Goal: Transaction & Acquisition: Book appointment/travel/reservation

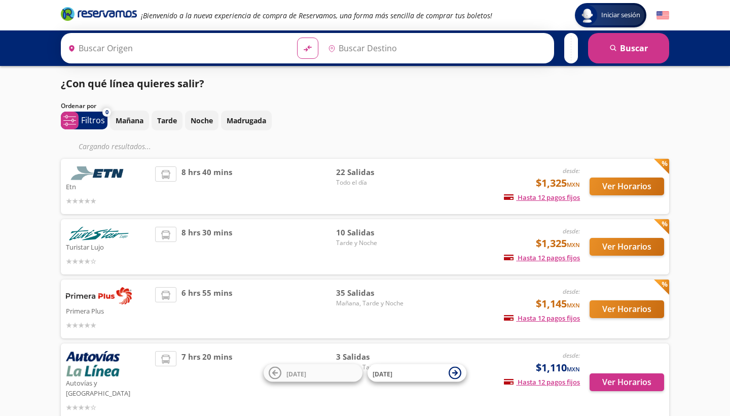
type input "[GEOGRAPHIC_DATA], [GEOGRAPHIC_DATA]"
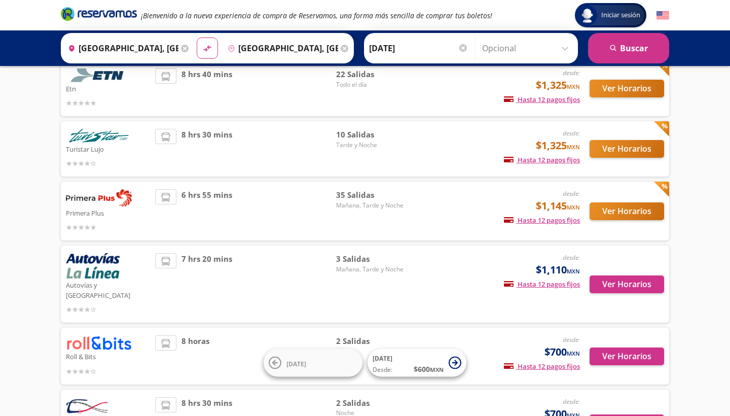
scroll to position [77, 0]
click at [353, 194] on span "35 Salidas" at bounding box center [371, 196] width 71 height 12
click at [600, 211] on button "Ver Horarios" at bounding box center [627, 212] width 75 height 18
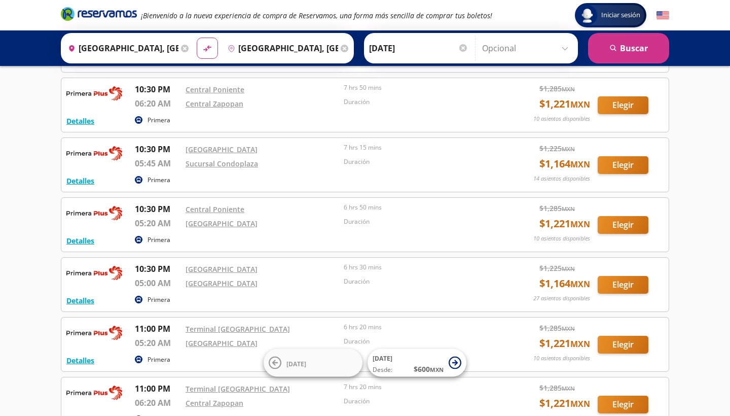
scroll to position [1241, 0]
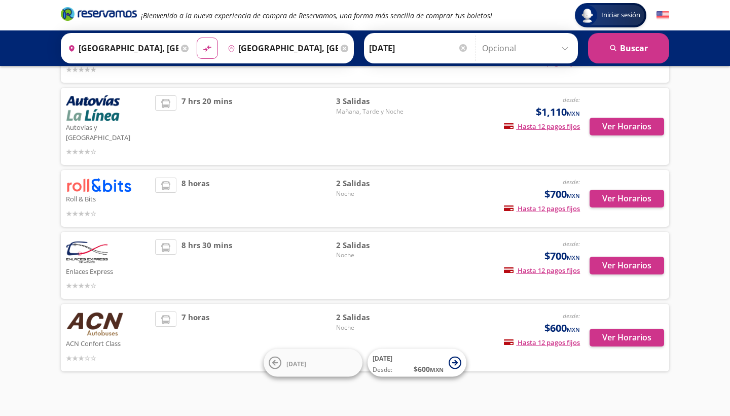
scroll to position [235, 0]
click at [101, 337] on p "ACN Confort Class" at bounding box center [108, 343] width 84 height 12
click at [614, 329] on button "Ver Horarios" at bounding box center [627, 338] width 75 height 18
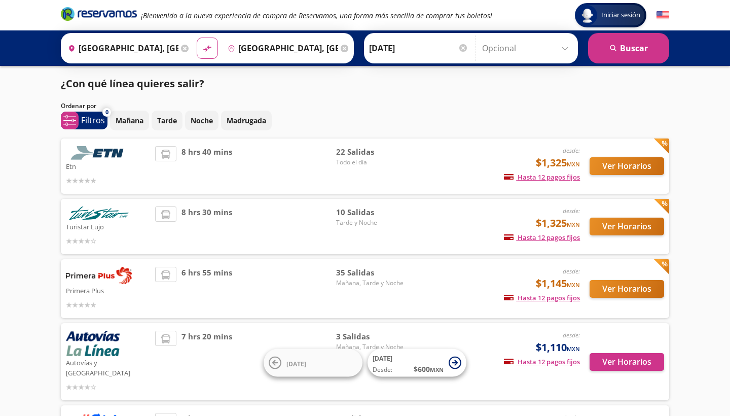
scroll to position [235, 0]
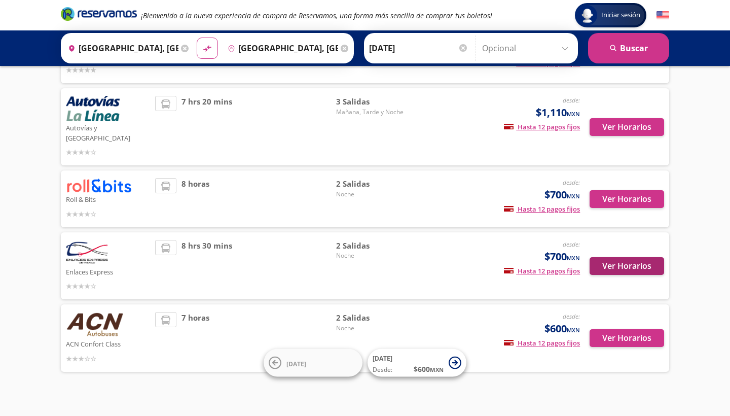
click at [616, 257] on button "Ver Horarios" at bounding box center [627, 266] width 75 height 18
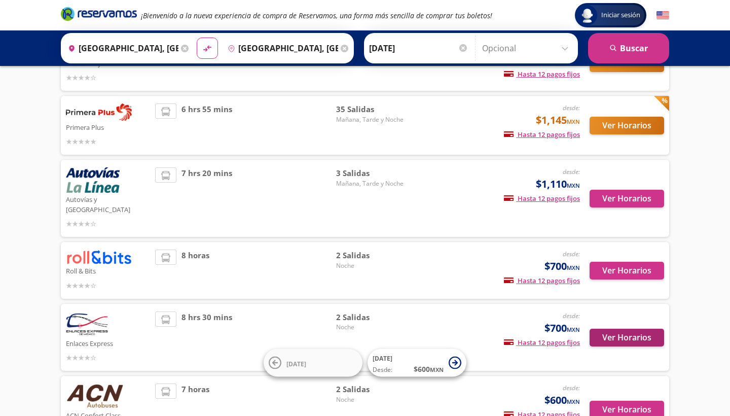
scroll to position [161, 0]
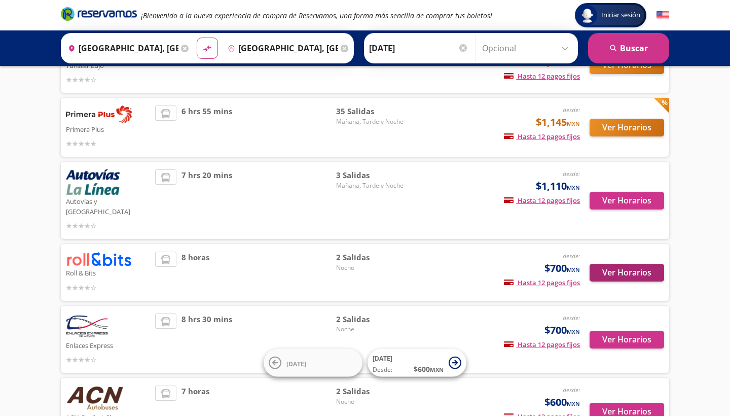
click at [621, 265] on button "Ver Horarios" at bounding box center [627, 273] width 75 height 18
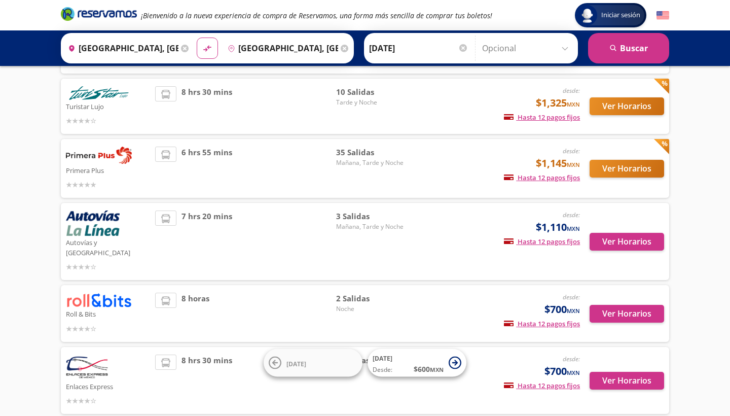
scroll to position [110, 0]
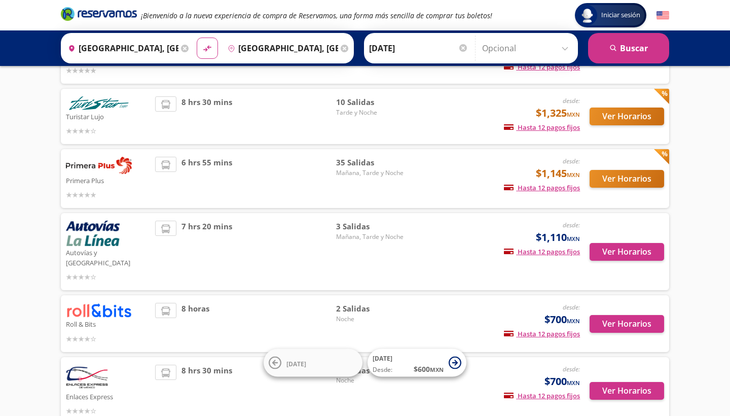
click at [619, 179] on button "Ver Horarios" at bounding box center [627, 179] width 75 height 18
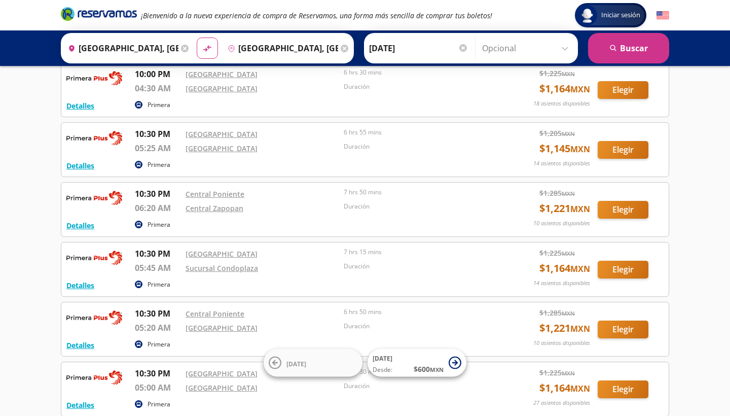
scroll to position [1133, 0]
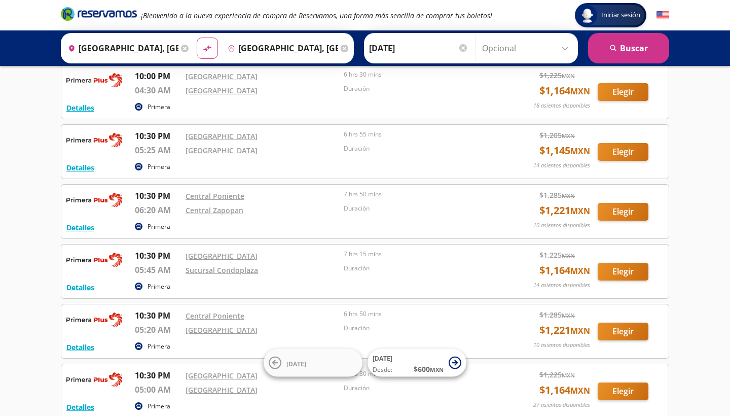
click at [282, 1] on div "¡Bienvenido a la nueva experiencia de compra de Reservamos, una forma más senci…" at bounding box center [365, 15] width 618 height 30
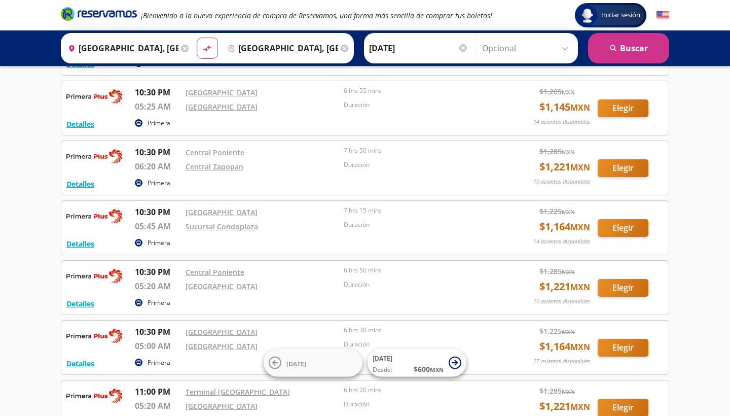
scroll to position [1180, 0]
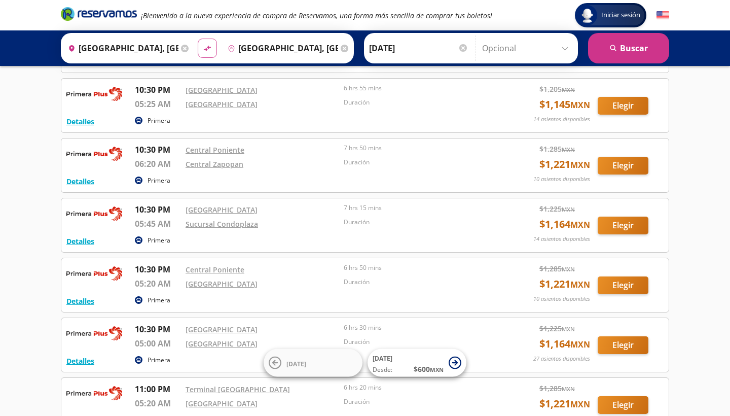
click at [211, 51] on icon at bounding box center [207, 49] width 7 height 6
type input "[GEOGRAPHIC_DATA], [GEOGRAPHIC_DATA]"
click at [421, 48] on input "[DATE]" at bounding box center [418, 47] width 99 height 25
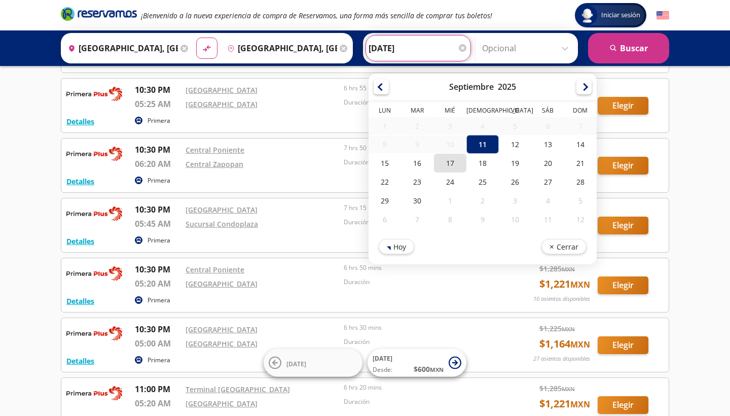
click at [457, 164] on div "17" at bounding box center [450, 163] width 32 height 19
type input "[DATE]"
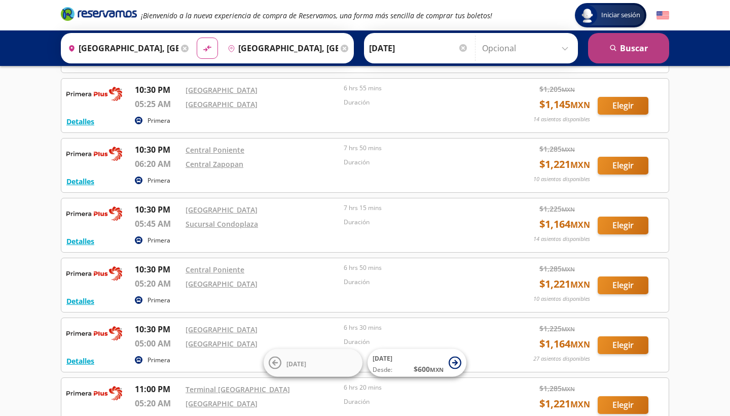
click at [615, 58] on button "search [GEOGRAPHIC_DATA]" at bounding box center [628, 48] width 81 height 30
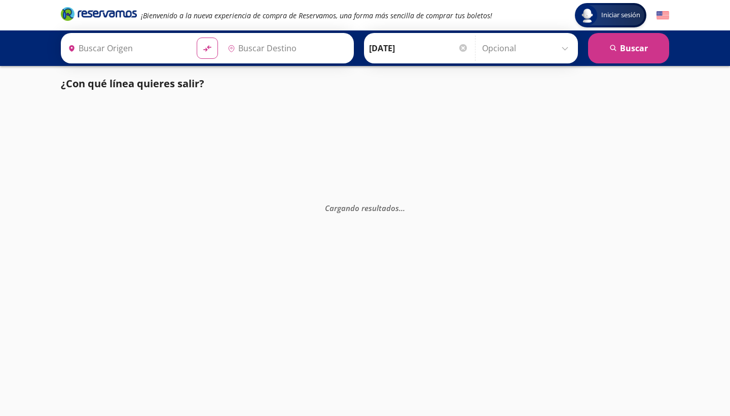
type input "[GEOGRAPHIC_DATA], [GEOGRAPHIC_DATA]"
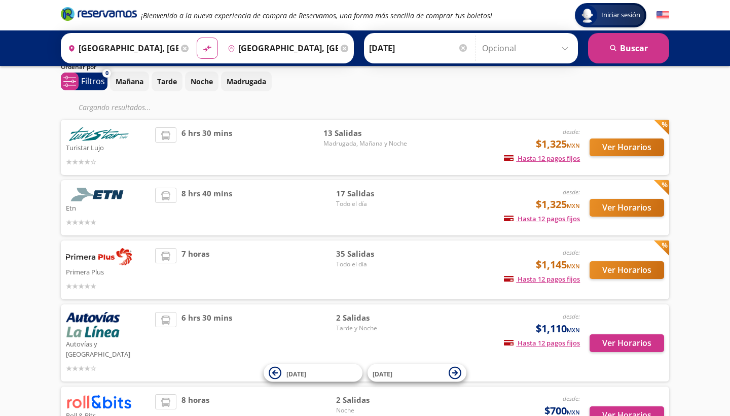
scroll to position [42, 0]
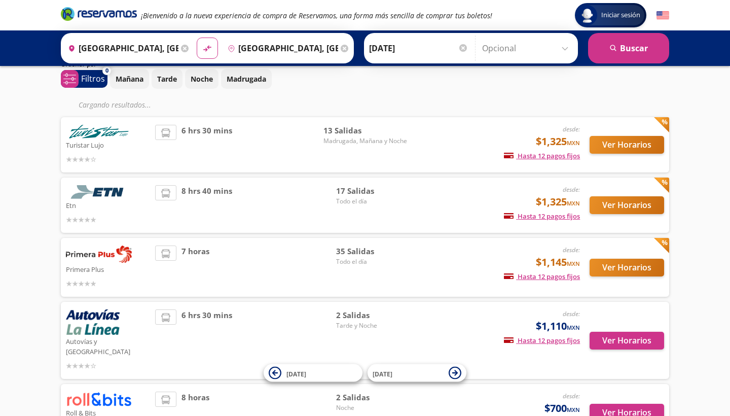
click at [620, 268] on button "Ver Horarios" at bounding box center [627, 268] width 75 height 18
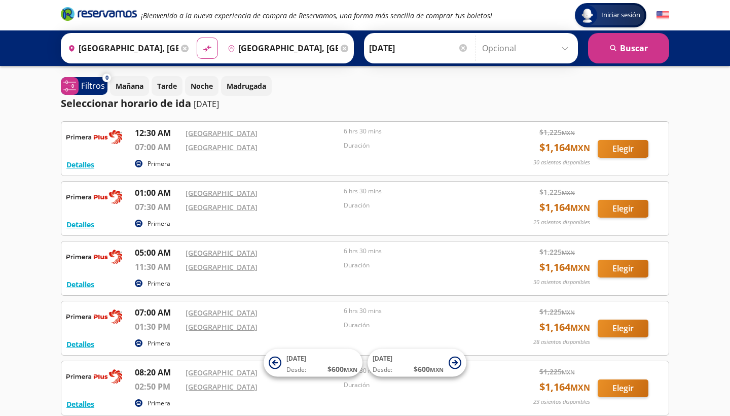
scroll to position [2, 0]
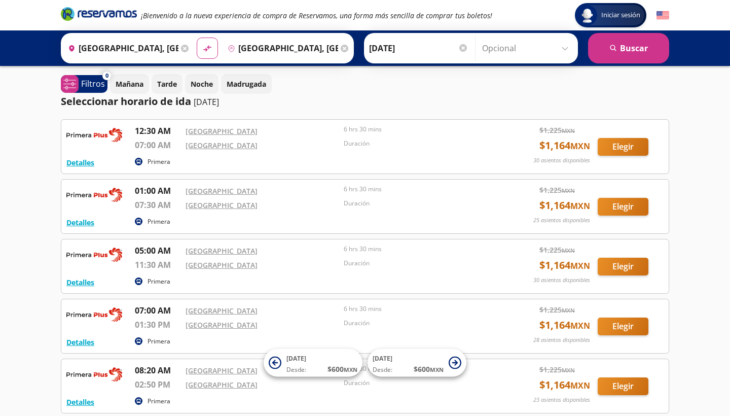
click at [393, 53] on input "[DATE]" at bounding box center [418, 47] width 99 height 25
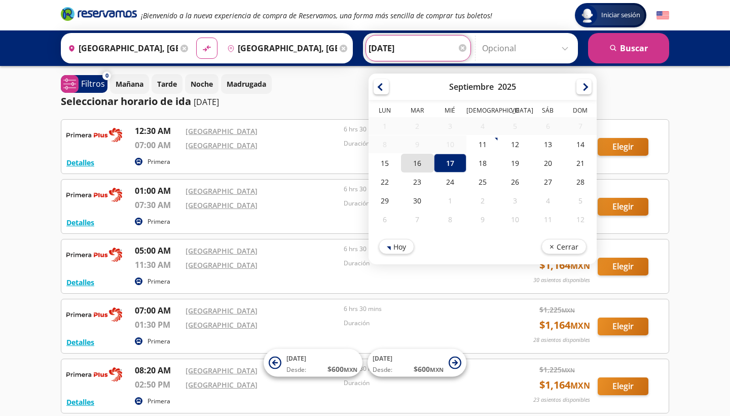
click at [430, 158] on div "16" at bounding box center [417, 163] width 32 height 19
type input "[DATE]"
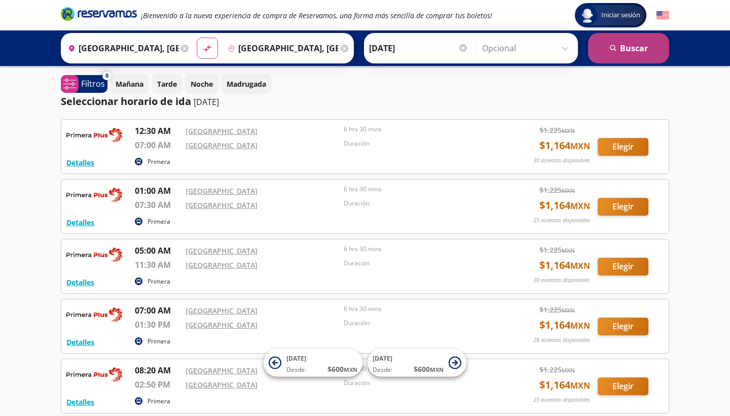
click at [639, 43] on button "search [GEOGRAPHIC_DATA]" at bounding box center [628, 48] width 81 height 30
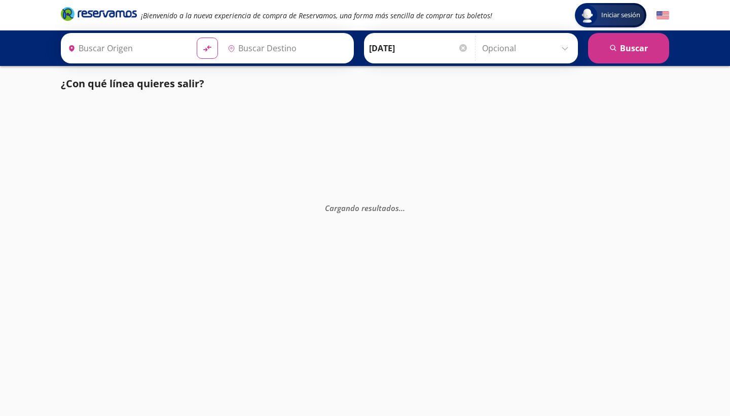
type input "[GEOGRAPHIC_DATA], [GEOGRAPHIC_DATA]"
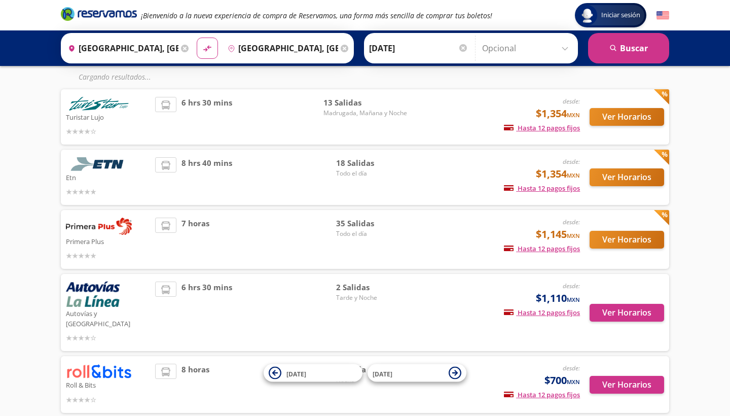
scroll to position [70, 0]
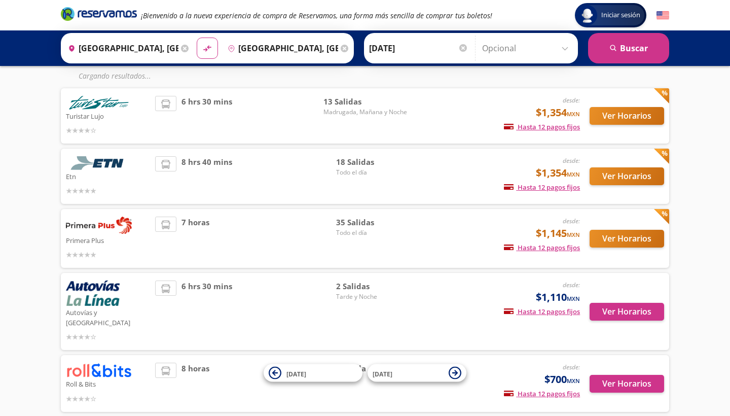
click at [629, 238] on button "Ver Horarios" at bounding box center [627, 239] width 75 height 18
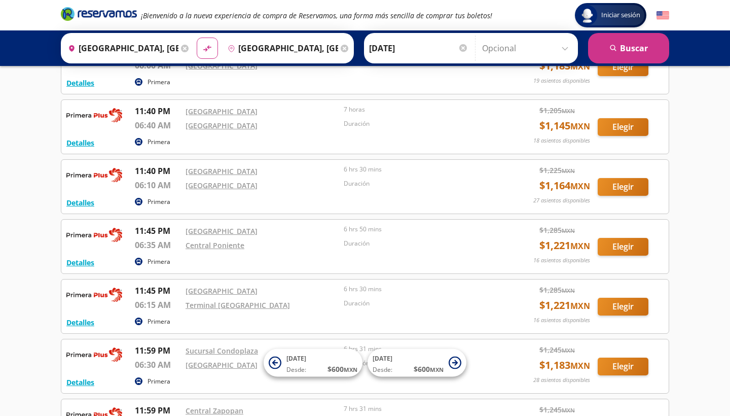
scroll to position [1697, 0]
